Goal: Task Accomplishment & Management: Use online tool/utility

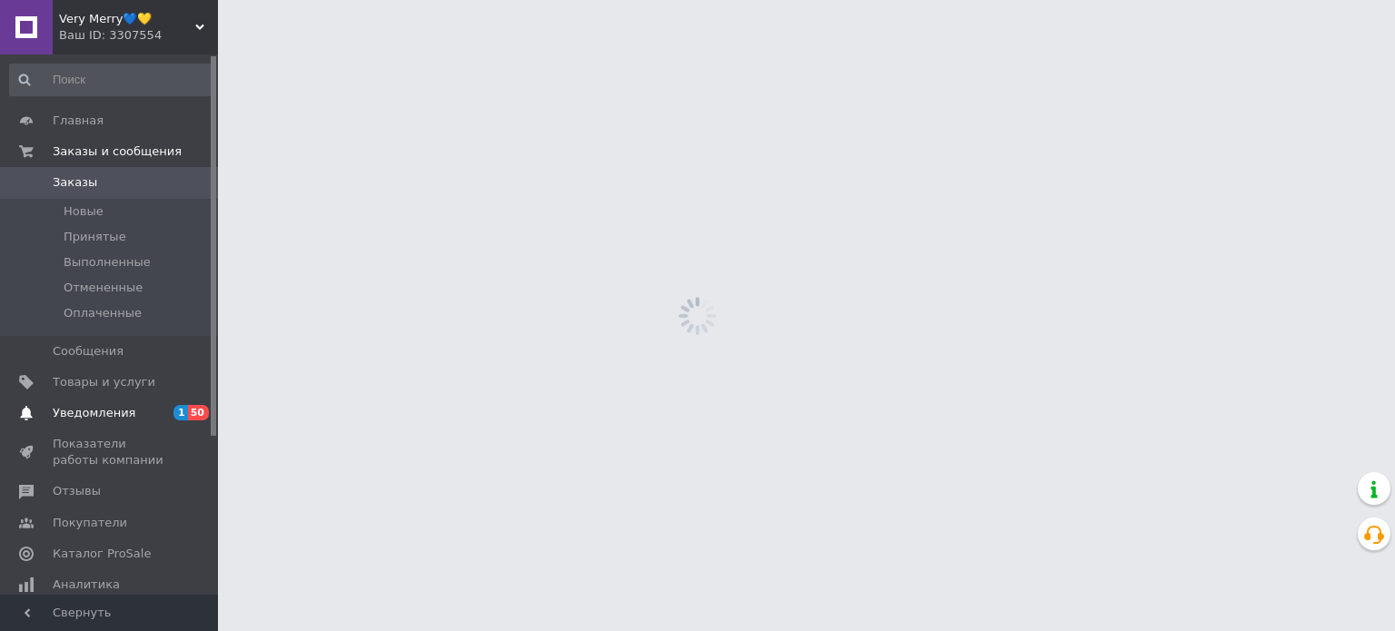
click at [120, 408] on span "Уведомления" at bounding box center [94, 413] width 83 height 16
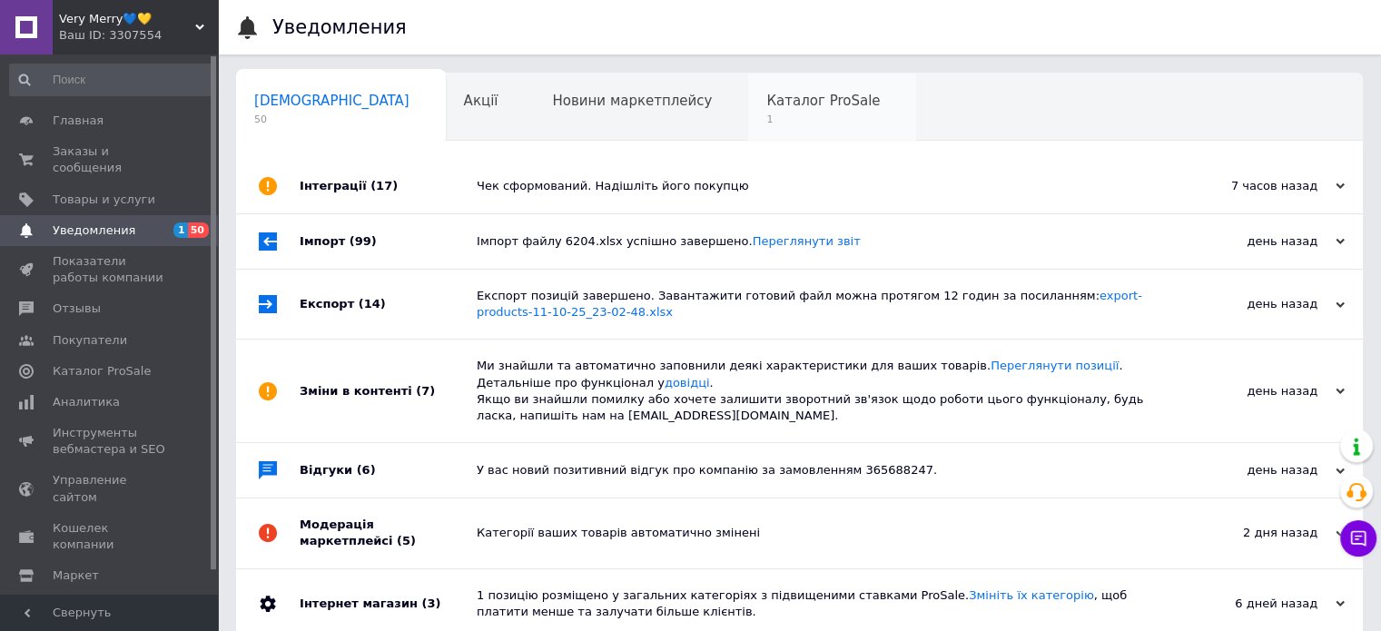
click at [766, 102] on span "Каталог ProSale" at bounding box center [822, 101] width 113 height 16
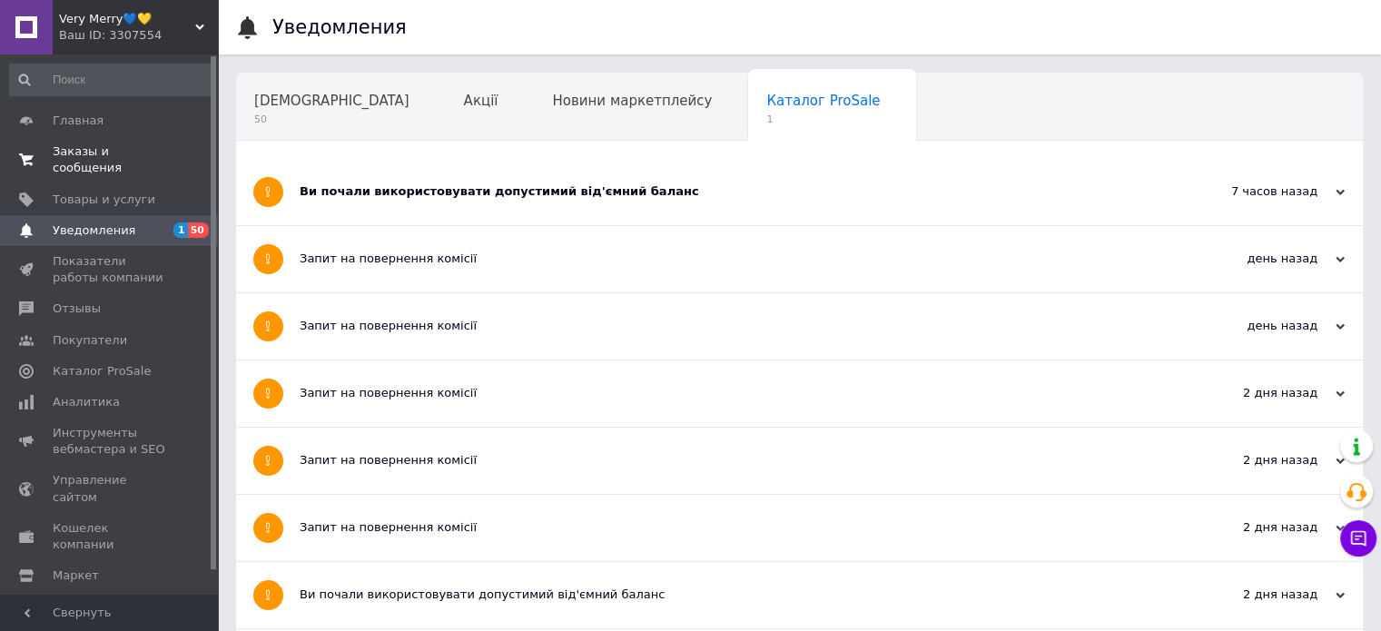
click at [74, 148] on span "Заказы и сообщения" at bounding box center [110, 159] width 115 height 33
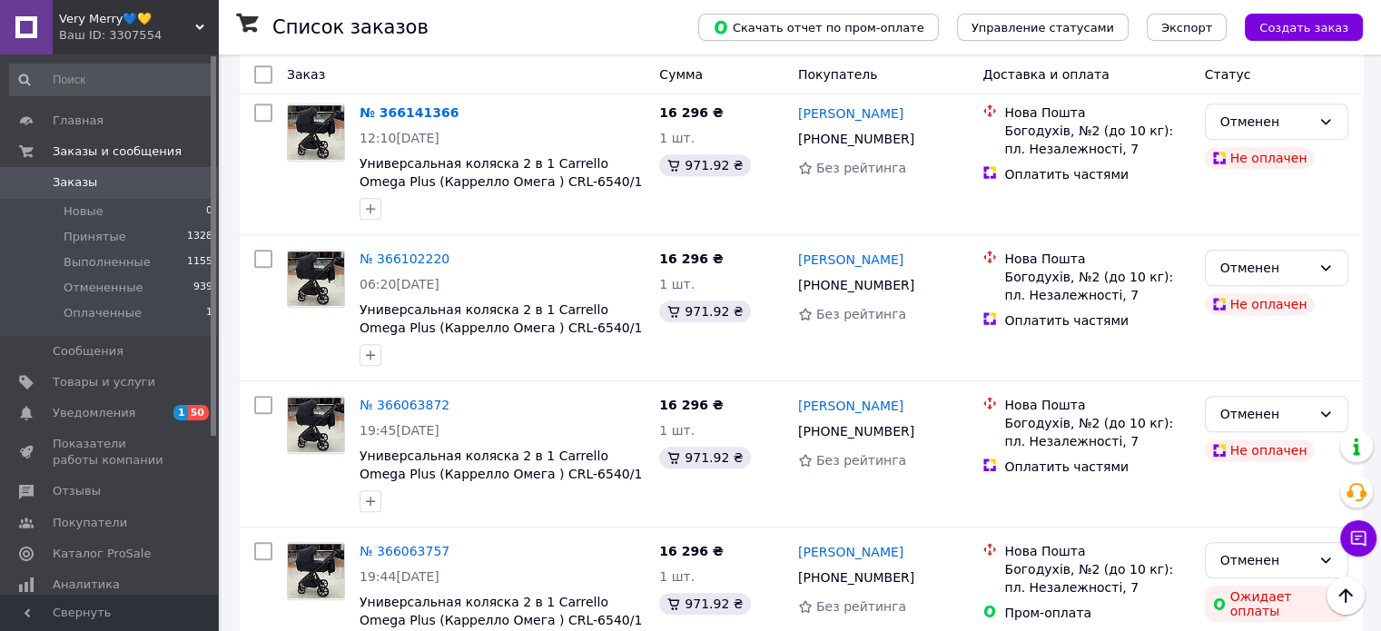
scroll to position [1090, 0]
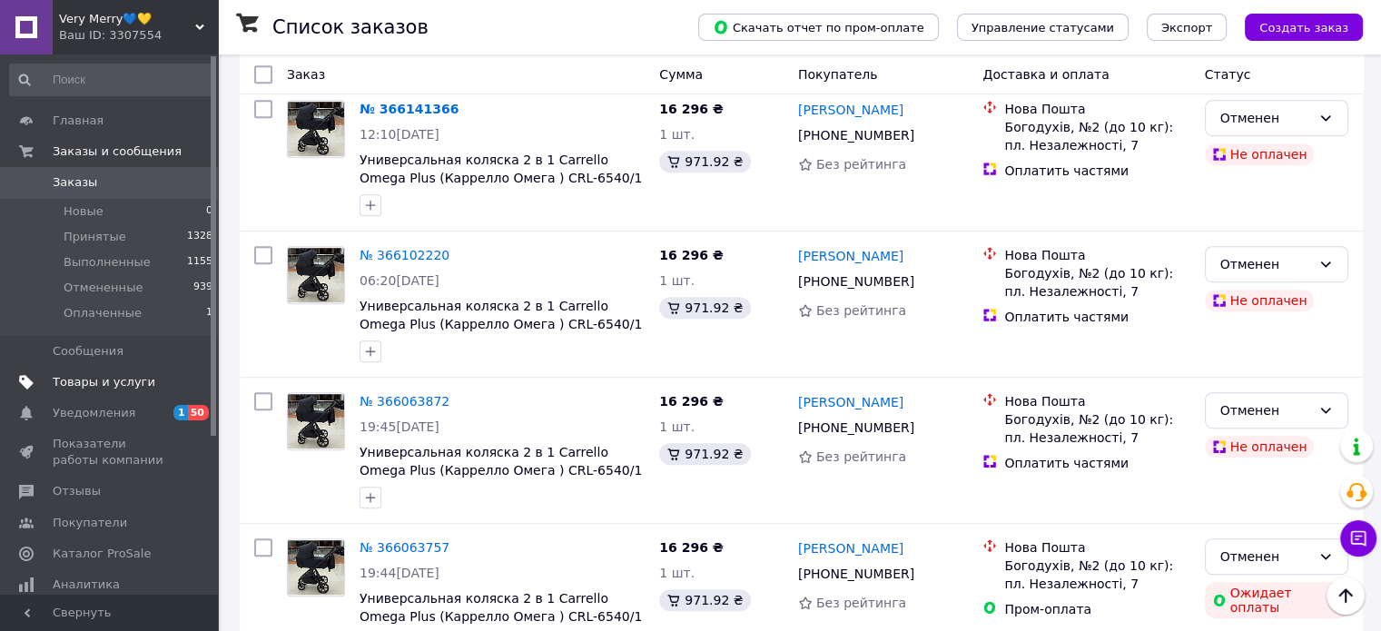
click at [98, 377] on span "Товары и услуги" at bounding box center [104, 382] width 103 height 16
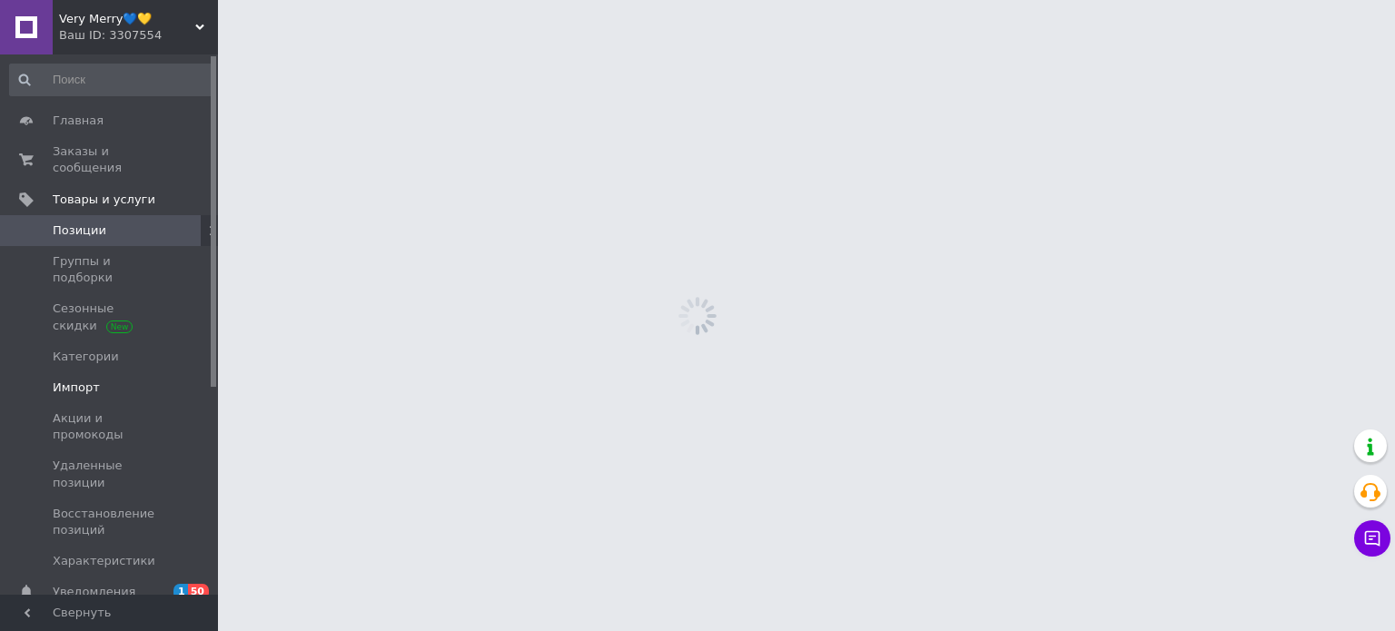
click at [80, 380] on span "Импорт" at bounding box center [76, 388] width 47 height 16
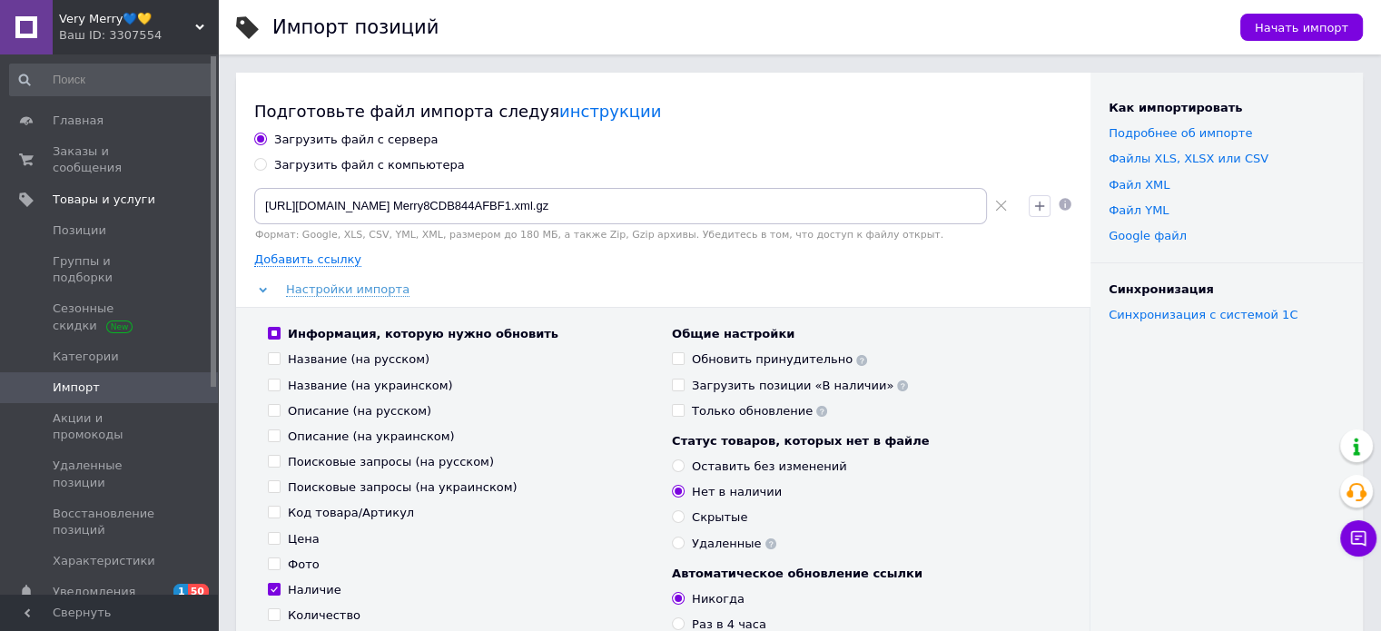
drag, startPoint x: 996, startPoint y: 202, endPoint x: 979, endPoint y: 202, distance: 17.3
click at [996, 202] on use at bounding box center [1000, 206] width 11 height 11
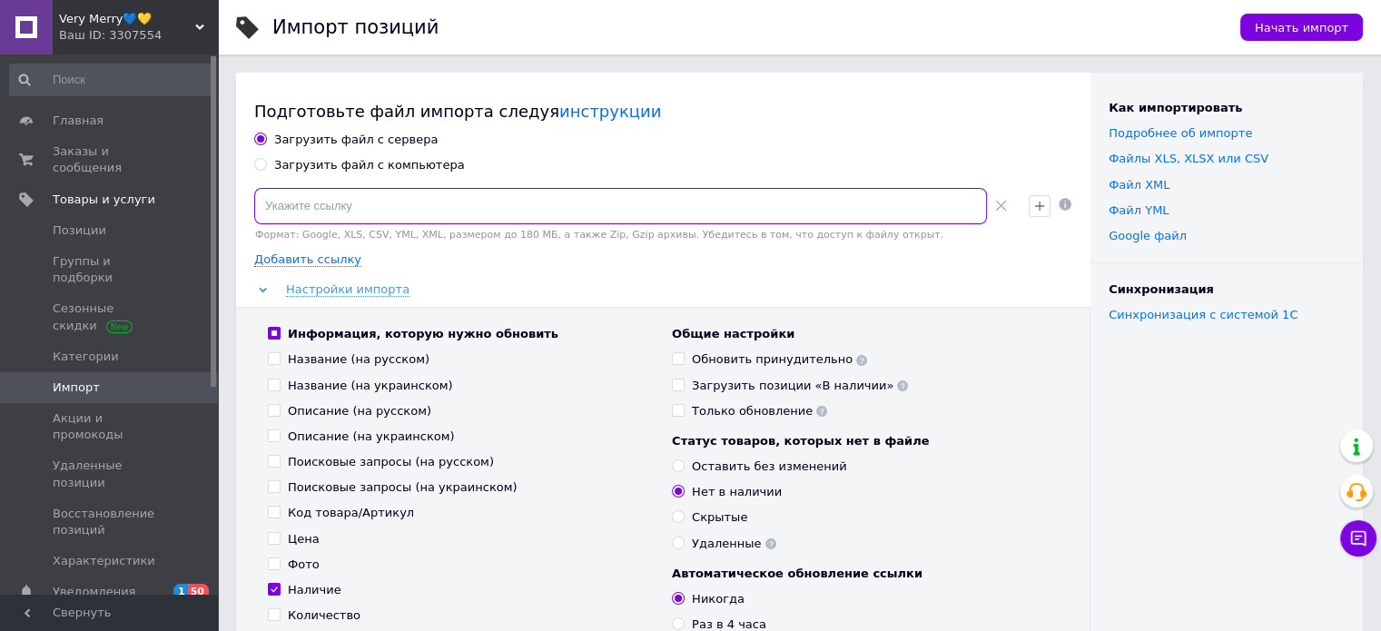
click at [788, 207] on input at bounding box center [620, 206] width 733 height 36
paste input "[URL][DOMAIN_NAME] Merry8CDB844AFBF1.xml.gz"
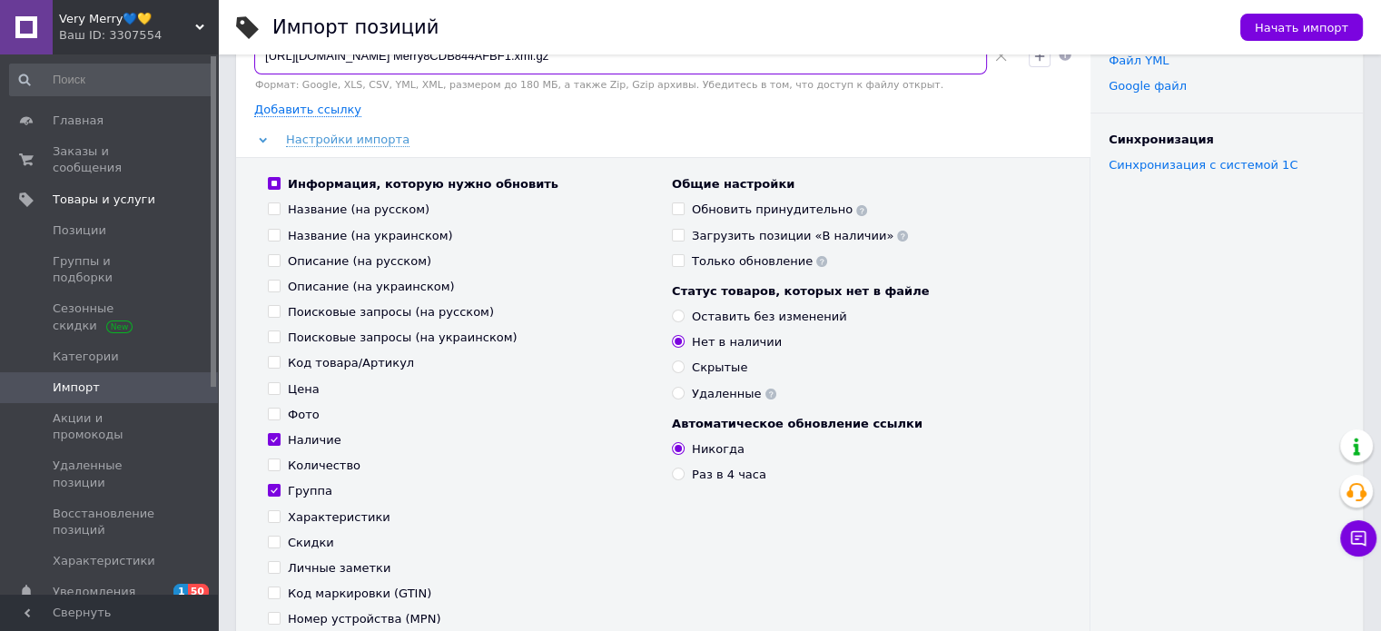
scroll to position [363, 0]
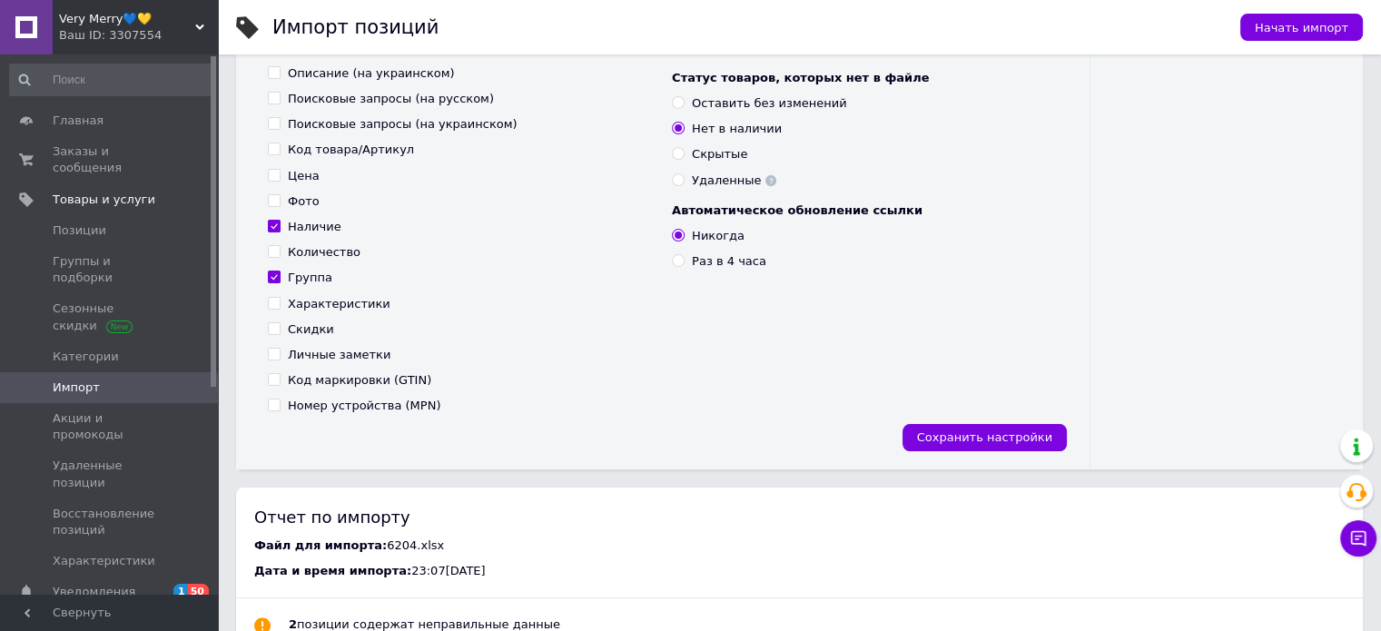
type input "[URL][DOMAIN_NAME] Merry8CDB844AFBF1.xml.gz"
click at [301, 174] on div "Цена" at bounding box center [304, 176] width 32 height 16
click at [280, 174] on input "Цена" at bounding box center [274, 175] width 12 height 12
checkbox input "true"
click at [287, 328] on label "Скидки" at bounding box center [301, 329] width 66 height 16
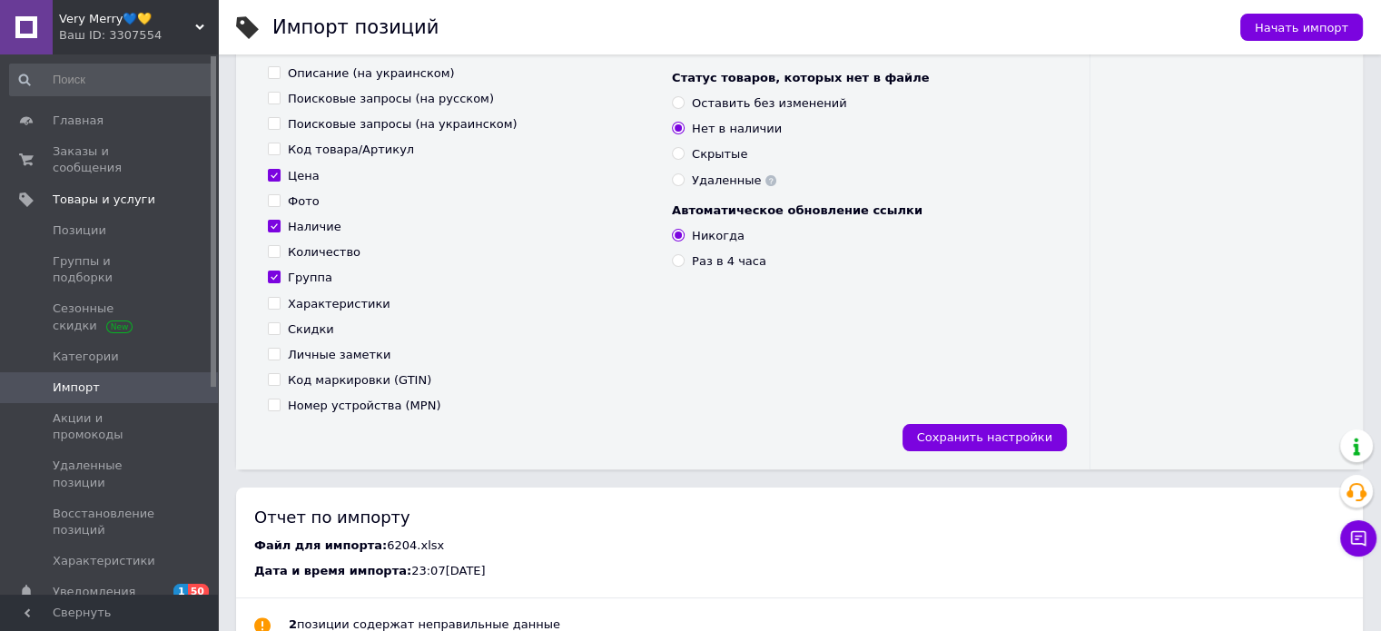
click at [280, 328] on input "Скидки" at bounding box center [274, 328] width 12 height 12
checkbox input "true"
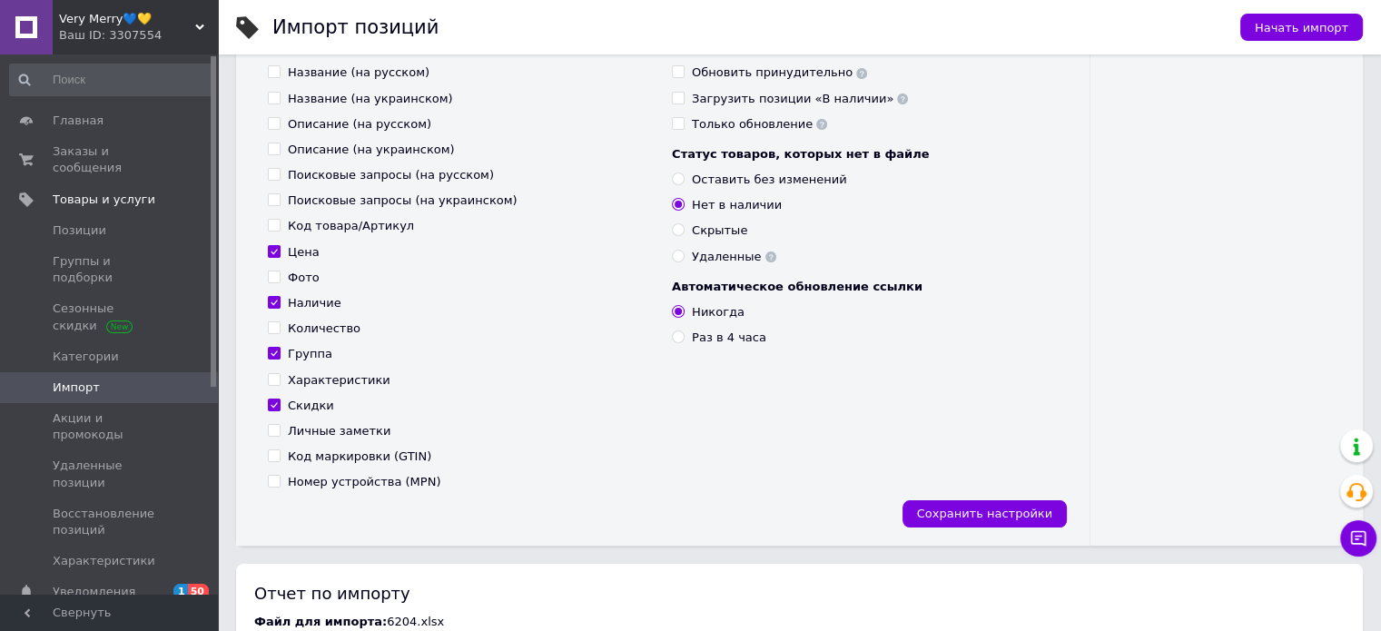
scroll to position [242, 0]
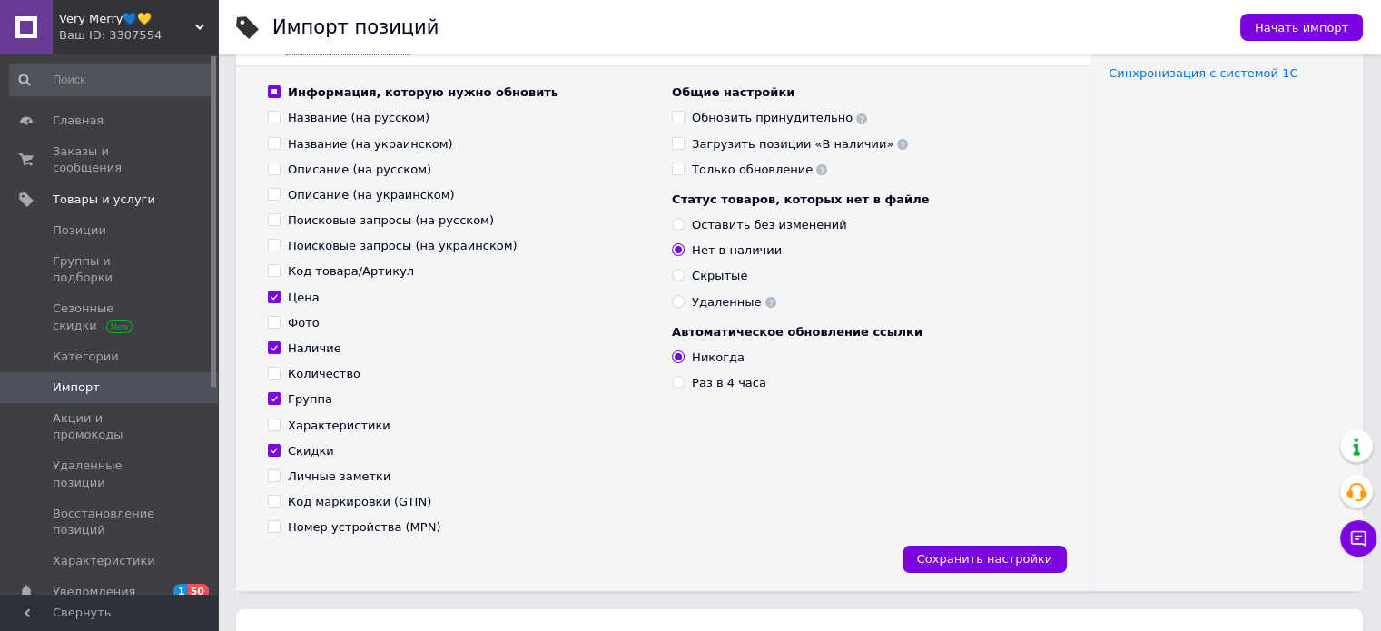
click at [779, 121] on div "Обновить принудительно" at bounding box center [779, 118] width 175 height 16
click at [684, 121] on input "Обновить принудительно" at bounding box center [678, 117] width 12 height 12
checkbox input "true"
click at [1006, 564] on span "Сохранить настройки" at bounding box center [984, 559] width 135 height 14
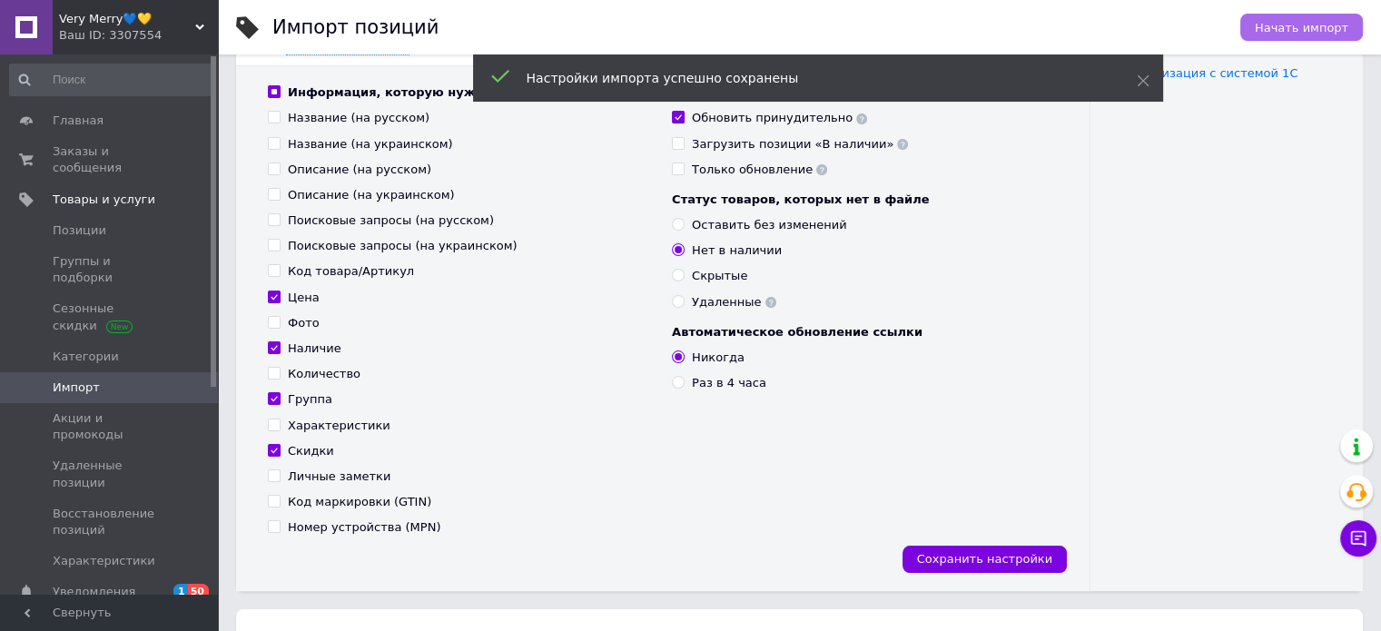
click at [1307, 26] on span "Начать импорт" at bounding box center [1302, 28] width 94 height 14
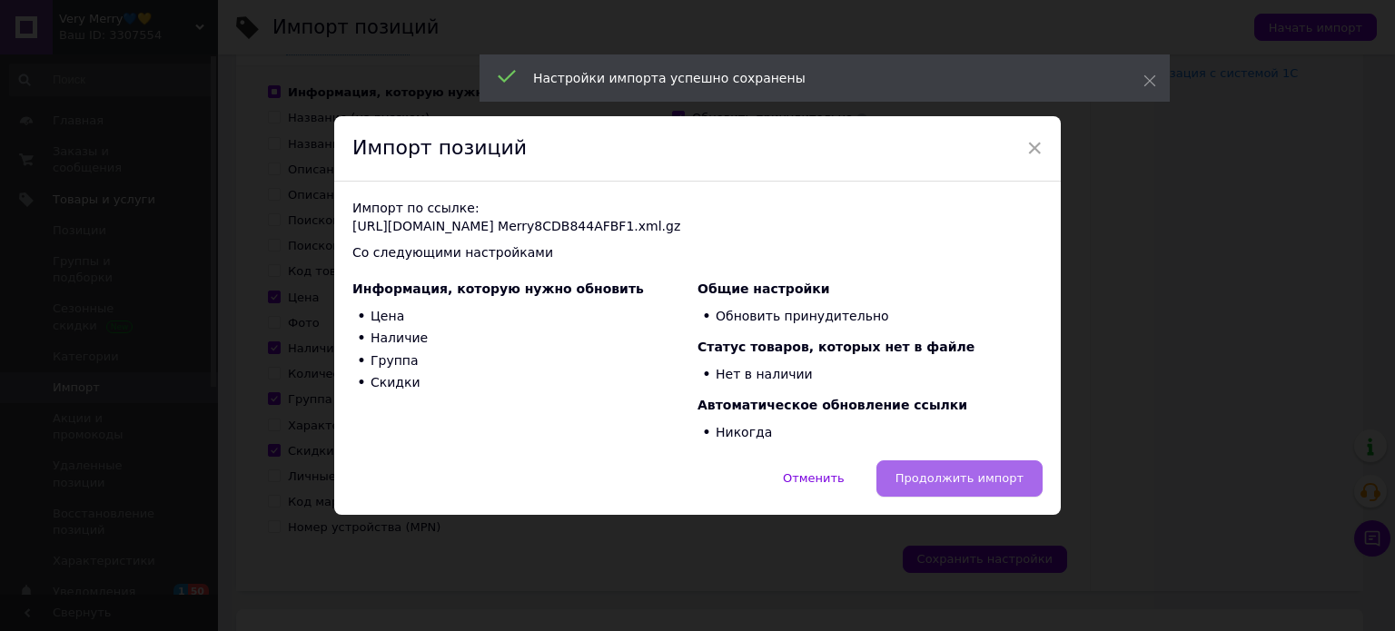
click at [932, 479] on span "Продолжить импорт" at bounding box center [959, 478] width 128 height 14
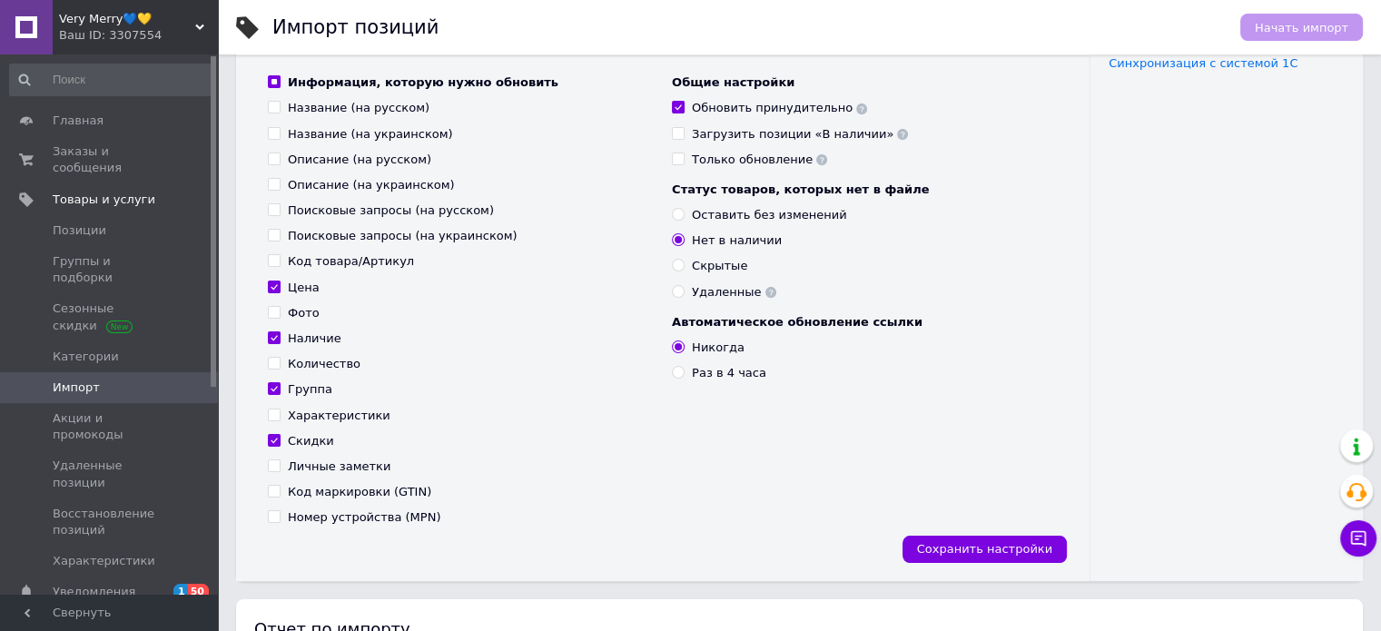
scroll to position [968, 0]
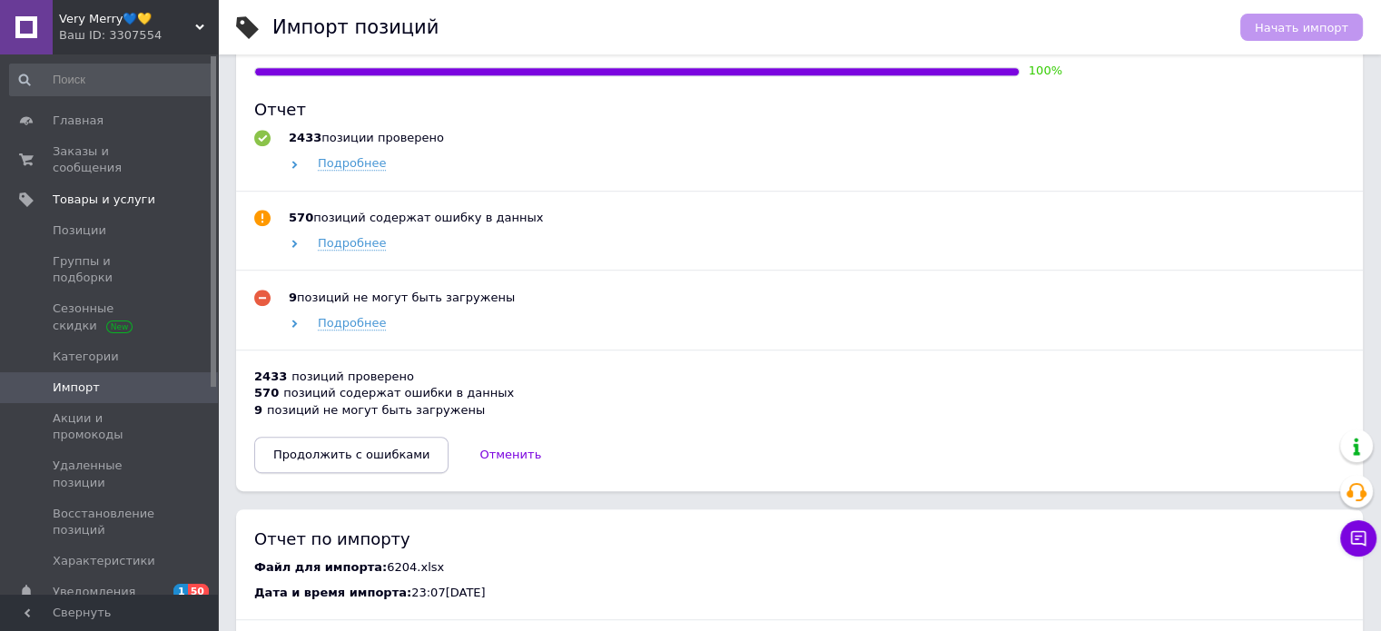
click at [361, 459] on span "Продолжить с ошибками" at bounding box center [351, 455] width 156 height 14
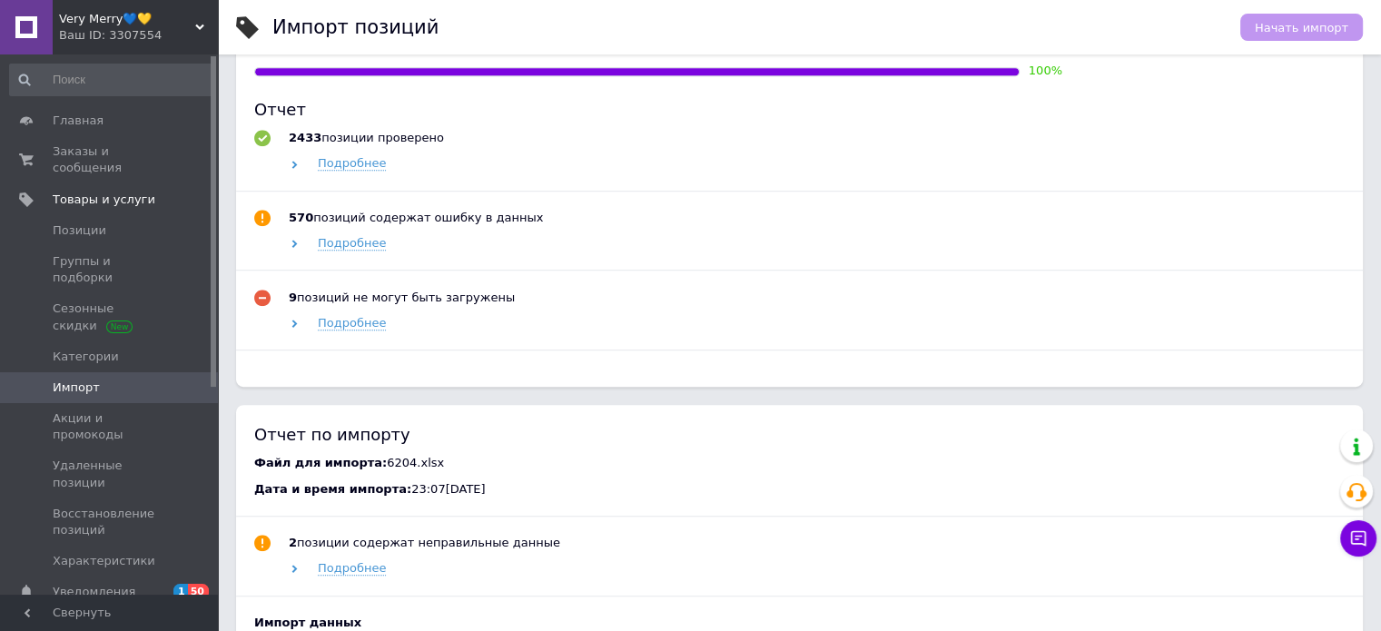
scroll to position [529, 0]
